Goal: Find specific page/section: Find specific page/section

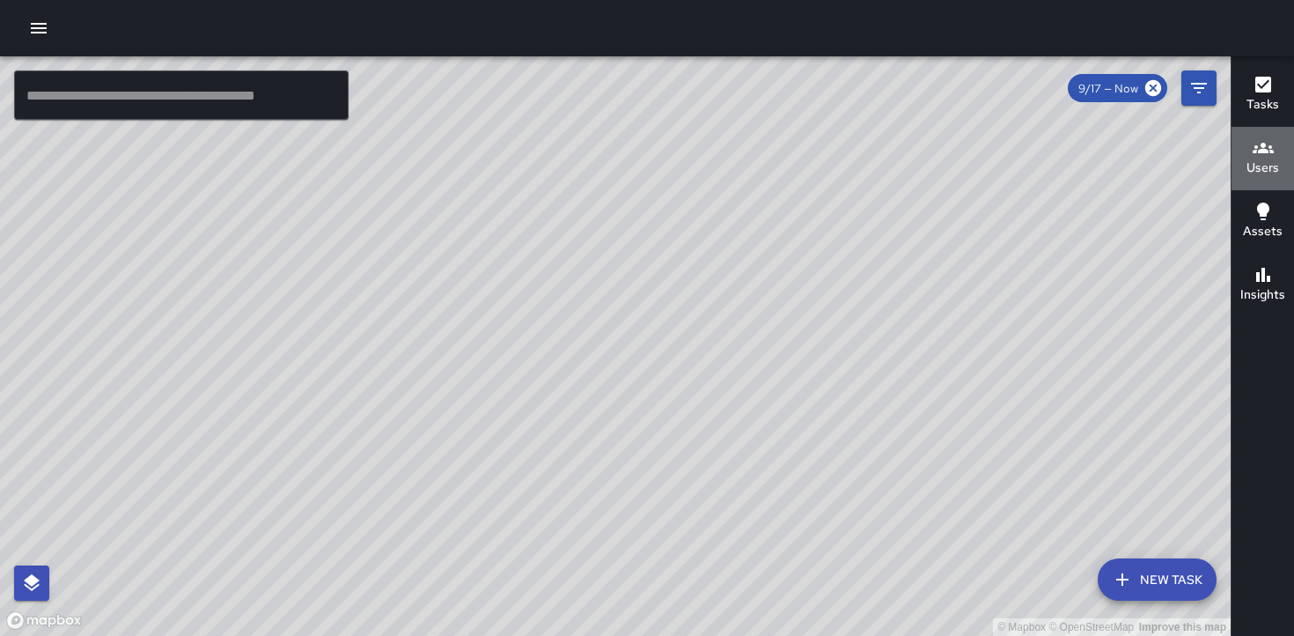
click at [1264, 160] on h6 "Users" at bounding box center [1262, 167] width 33 height 19
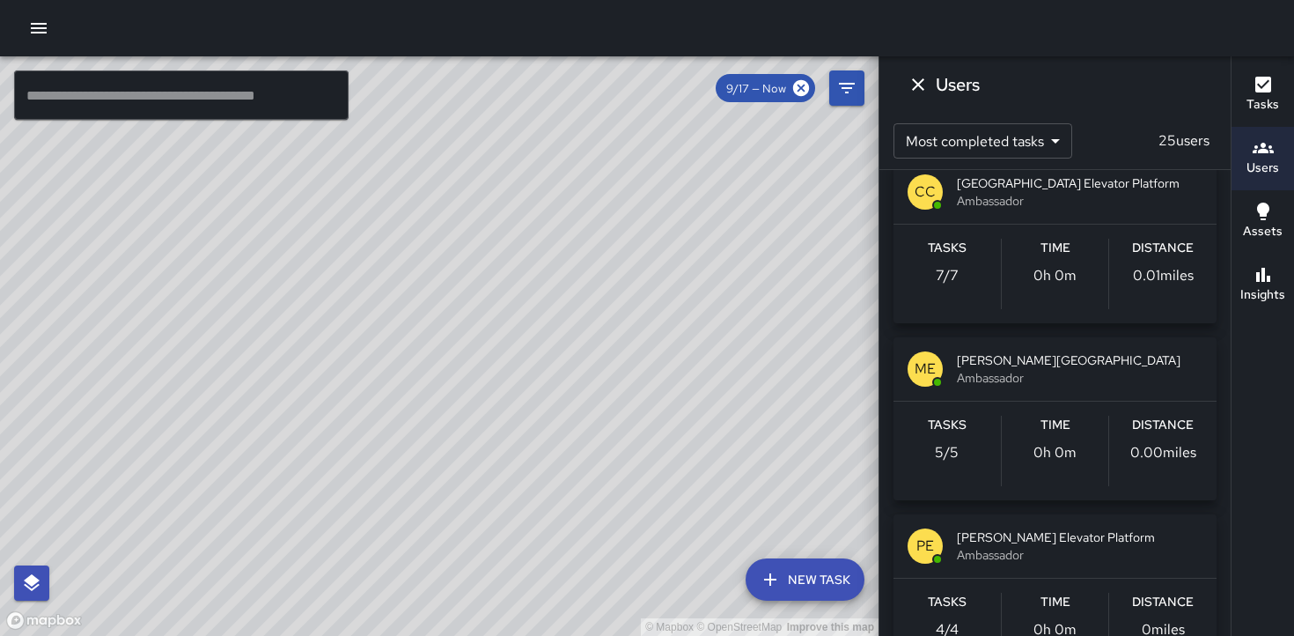
scroll to position [730, 0]
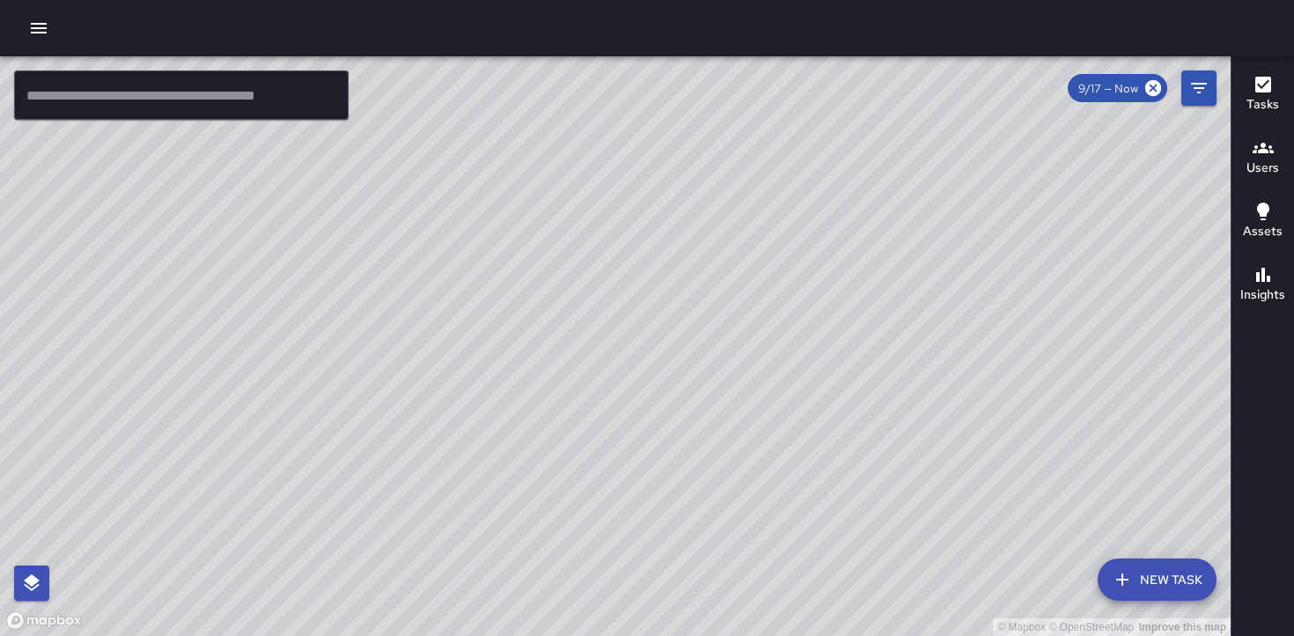
click at [1258, 169] on h6 "Users" at bounding box center [1262, 167] width 33 height 19
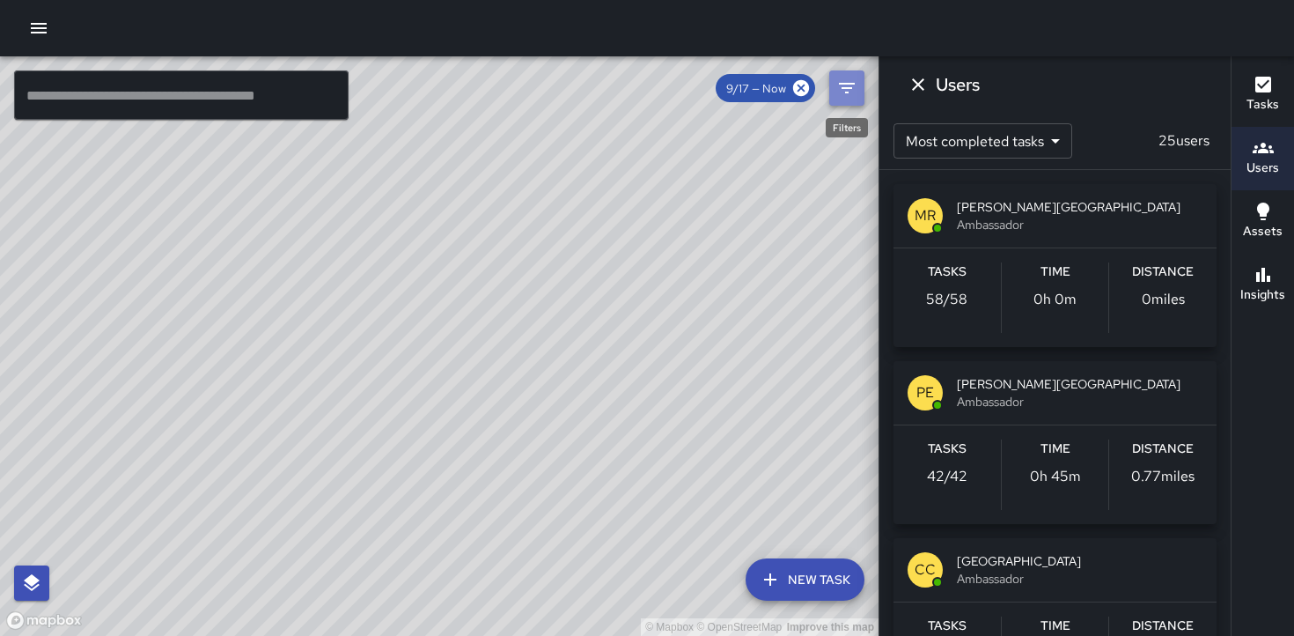
click at [849, 88] on icon "Filters" at bounding box center [847, 88] width 16 height 11
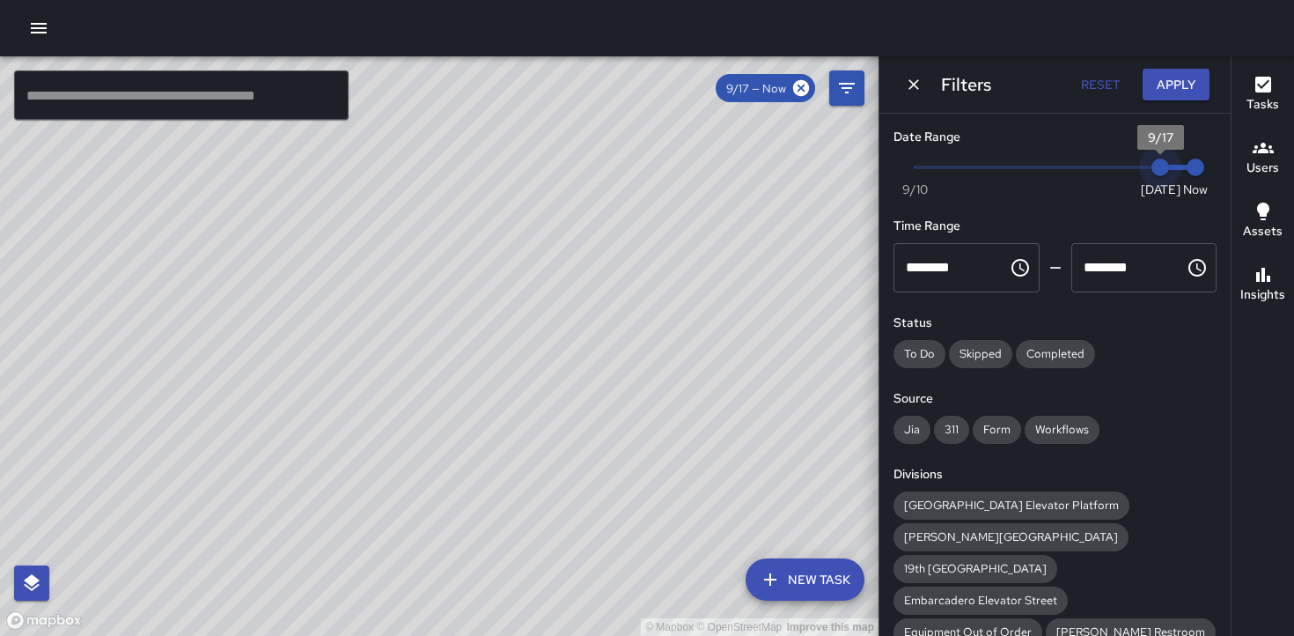
type input "*"
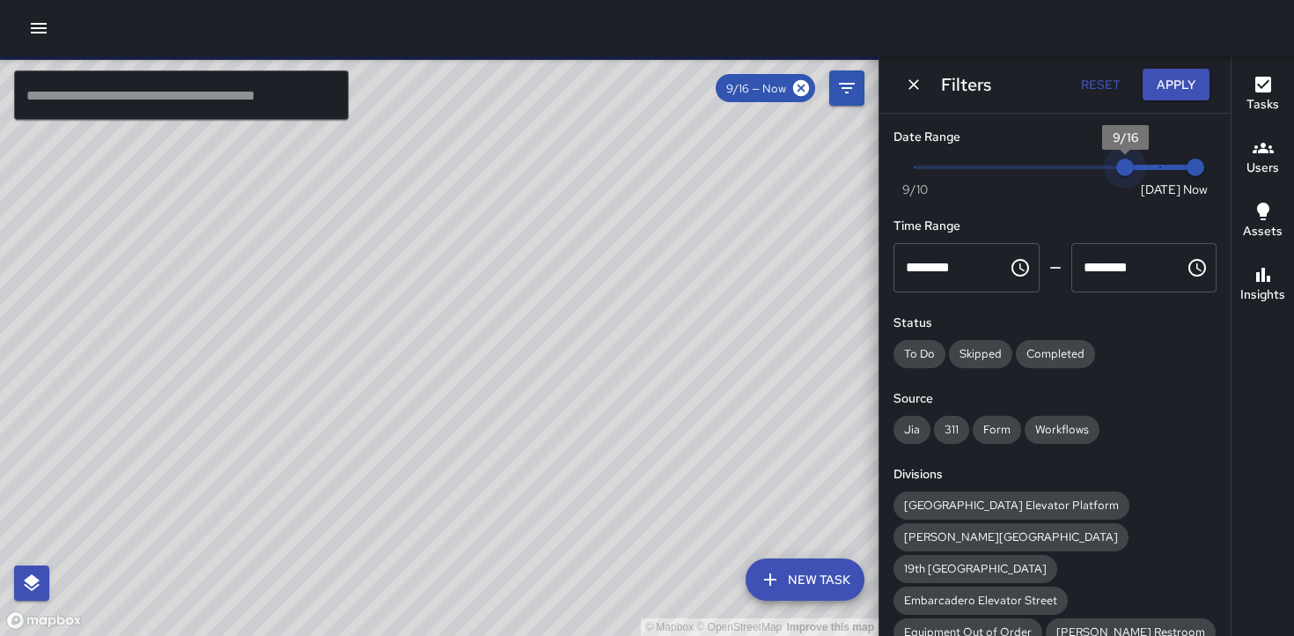
drag, startPoint x: 1159, startPoint y: 175, endPoint x: 1137, endPoint y: 179, distance: 22.3
click at [1134, 176] on span "9/16" at bounding box center [1125, 167] width 18 height 18
drag, startPoint x: 1191, startPoint y: 171, endPoint x: 1173, endPoint y: 174, distance: 18.0
click at [1169, 174] on span "9/17" at bounding box center [1160, 167] width 18 height 18
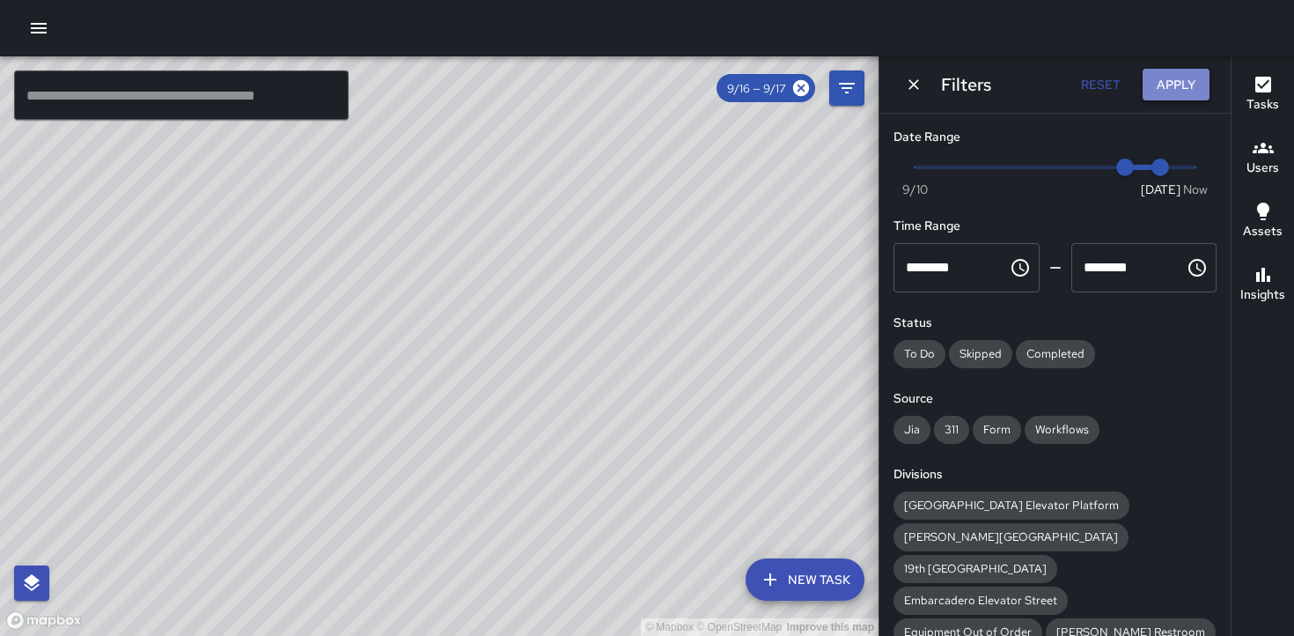
click at [1165, 92] on button "Apply" at bounding box center [1176, 85] width 67 height 33
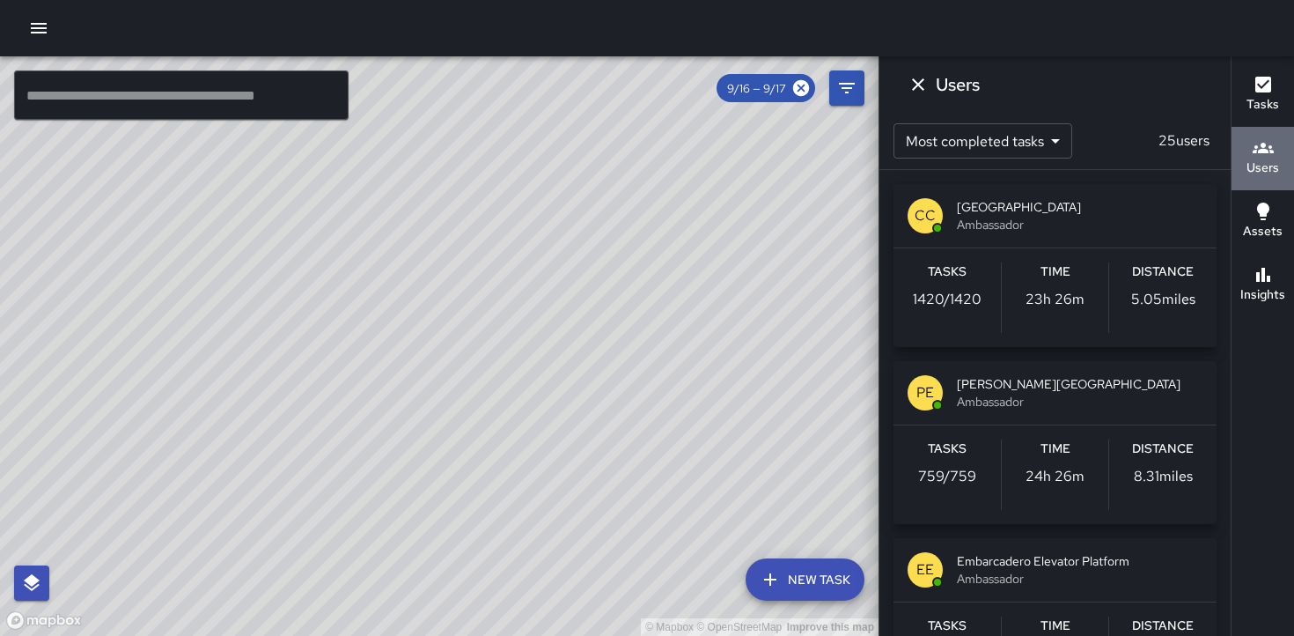
click at [1264, 159] on h6 "Users" at bounding box center [1262, 167] width 33 height 19
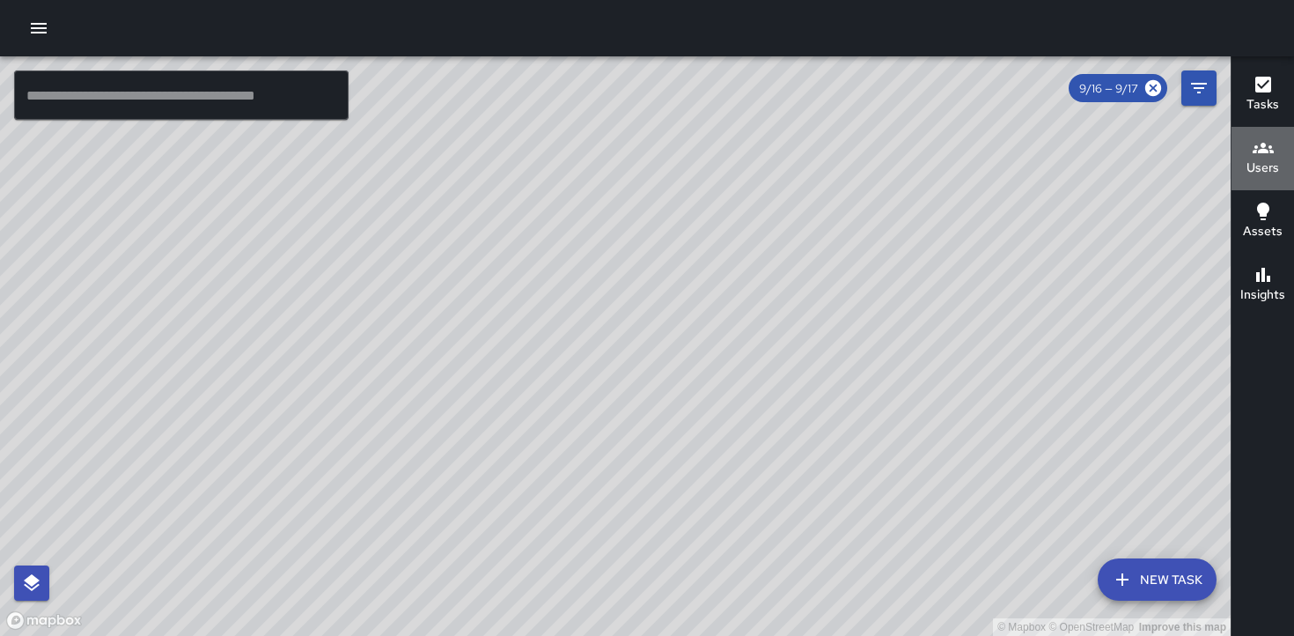
click at [1264, 159] on h6 "Users" at bounding box center [1262, 167] width 33 height 19
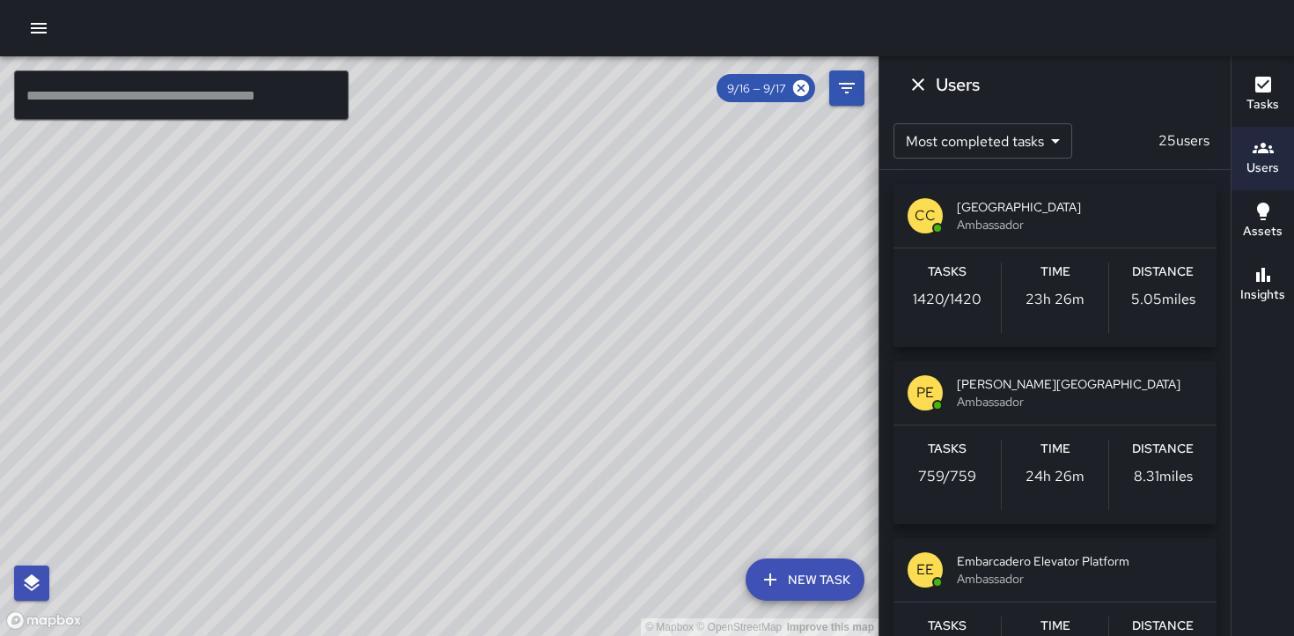
scroll to position [1, 0]
click at [841, 90] on icon "Filters" at bounding box center [846, 87] width 21 height 21
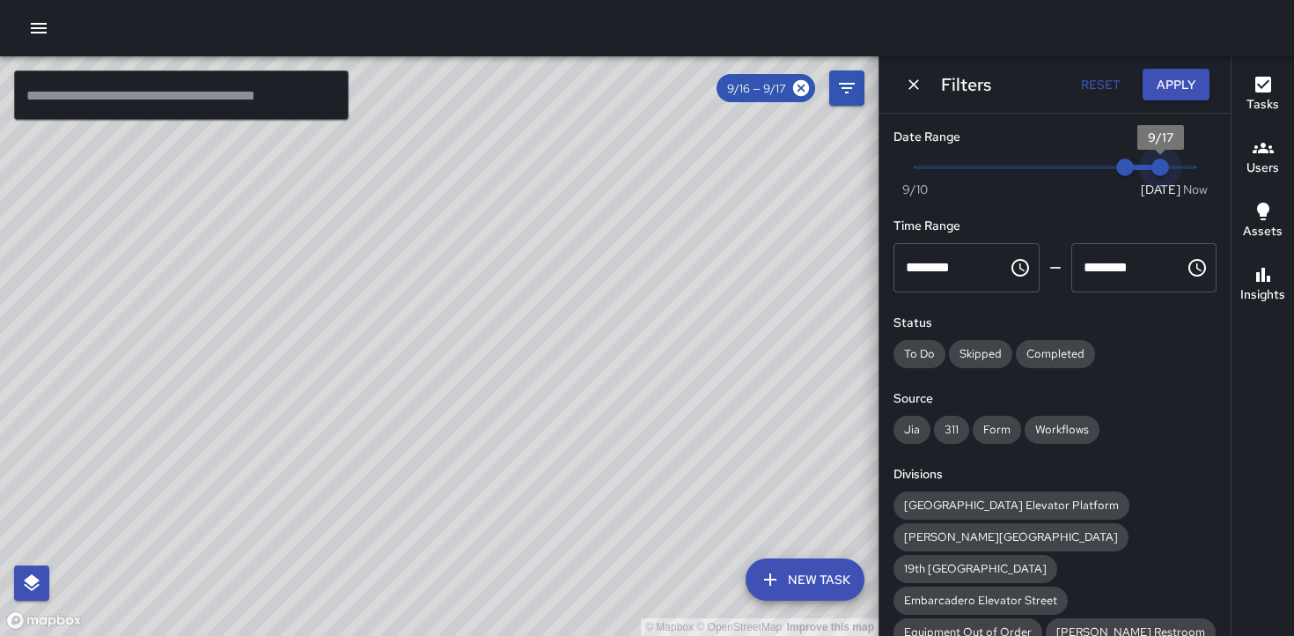
type input "*"
drag, startPoint x: 1167, startPoint y: 170, endPoint x: 1202, endPoint y: 168, distance: 34.4
click at [1202, 168] on span "5:40 am" at bounding box center [1196, 167] width 18 height 18
type input "*"
drag, startPoint x: 1128, startPoint y: 167, endPoint x: 1145, endPoint y: 167, distance: 16.7
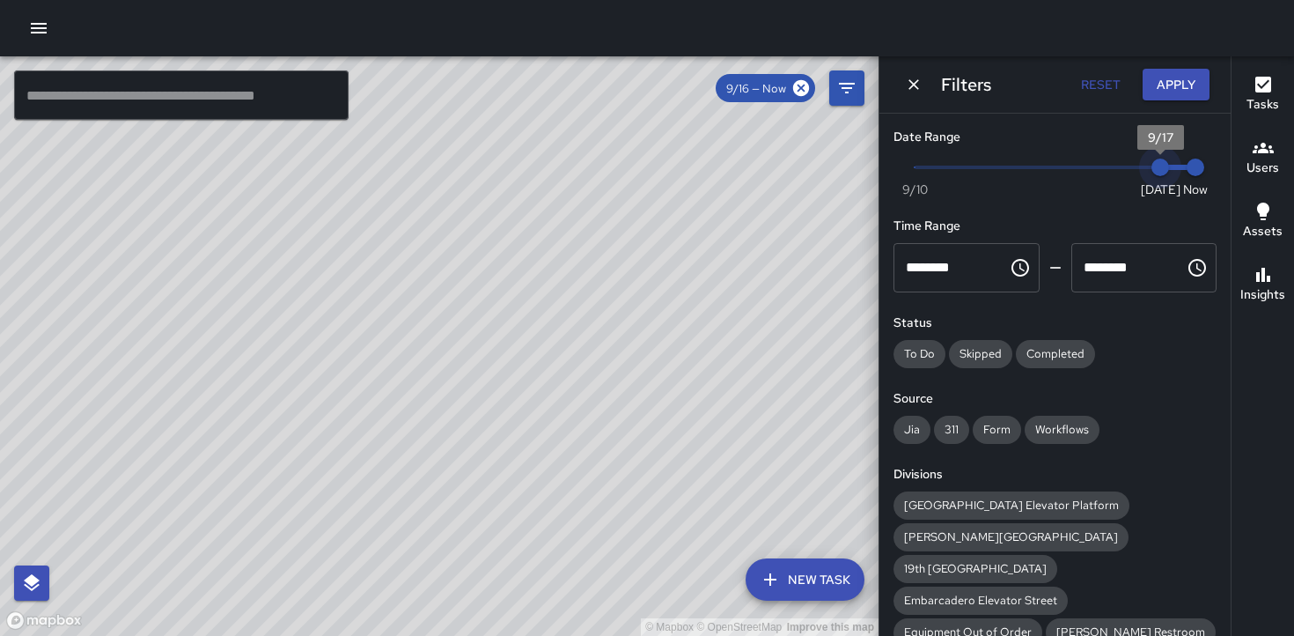
click at [1151, 167] on span "9/17" at bounding box center [1160, 167] width 18 height 18
click at [1167, 82] on button "Apply" at bounding box center [1176, 85] width 67 height 33
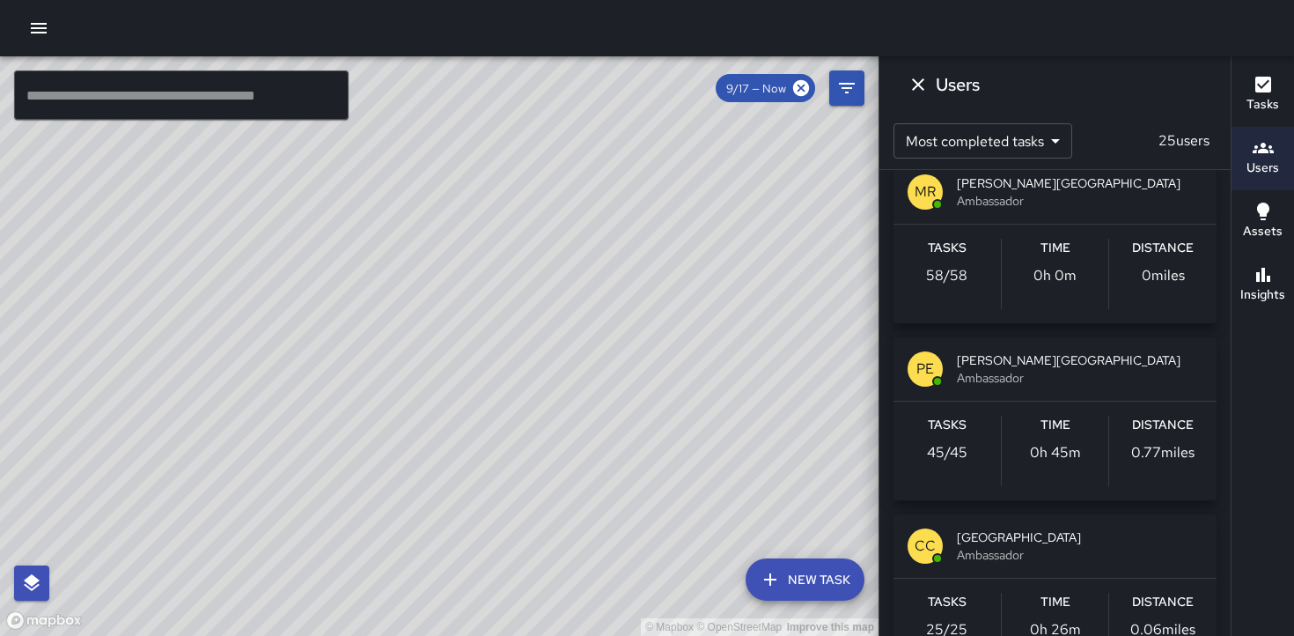
scroll to position [0, 0]
